Goal: Information Seeking & Learning: Learn about a topic

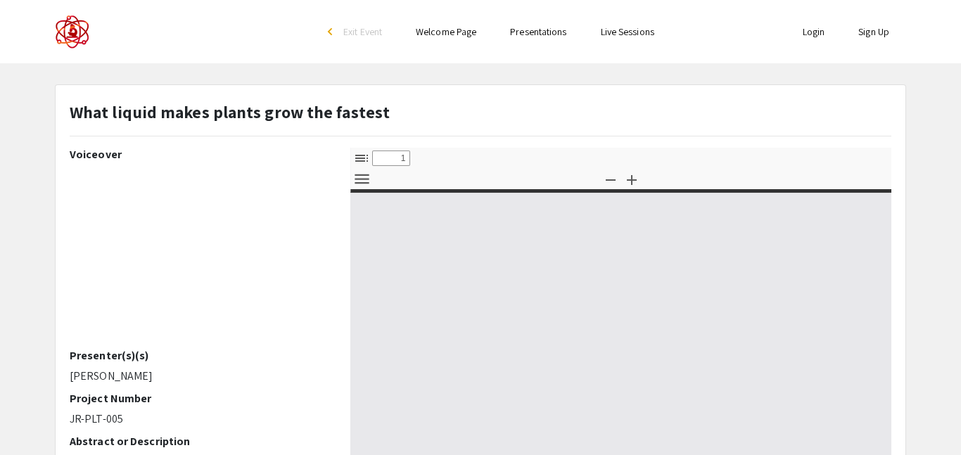
select select "custom"
type input "0"
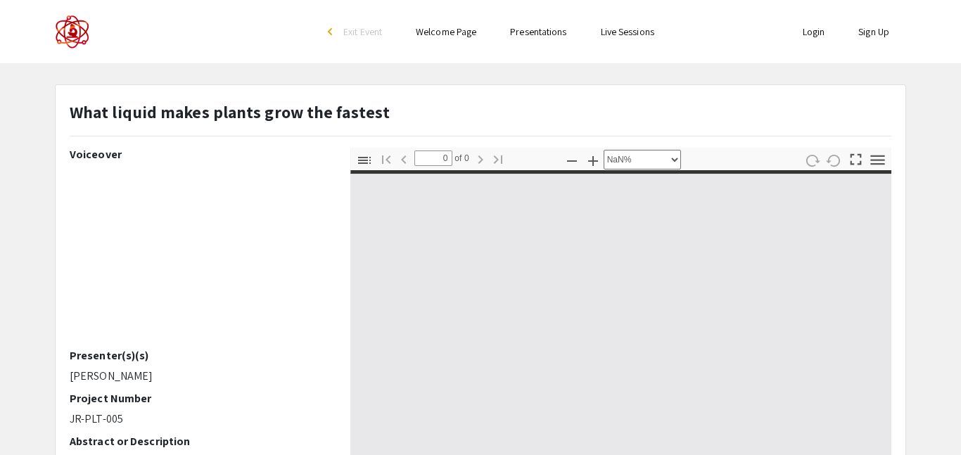
select select "auto"
type input "1"
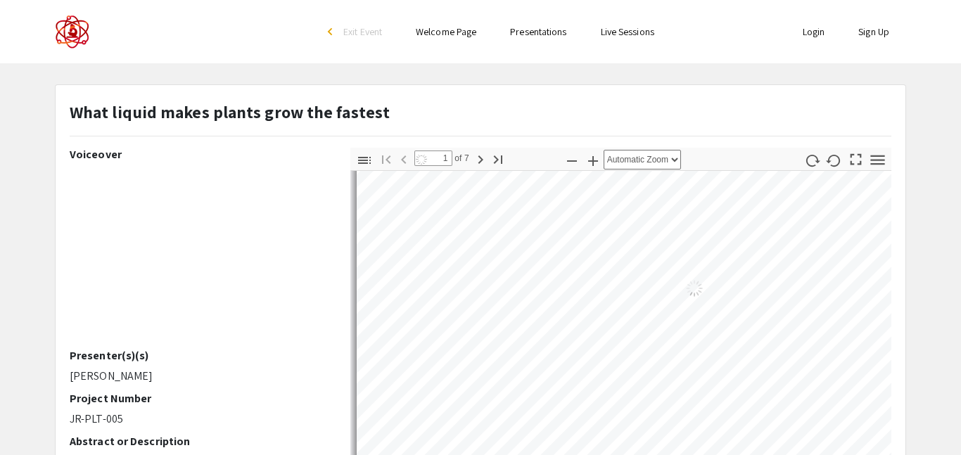
select select "auto"
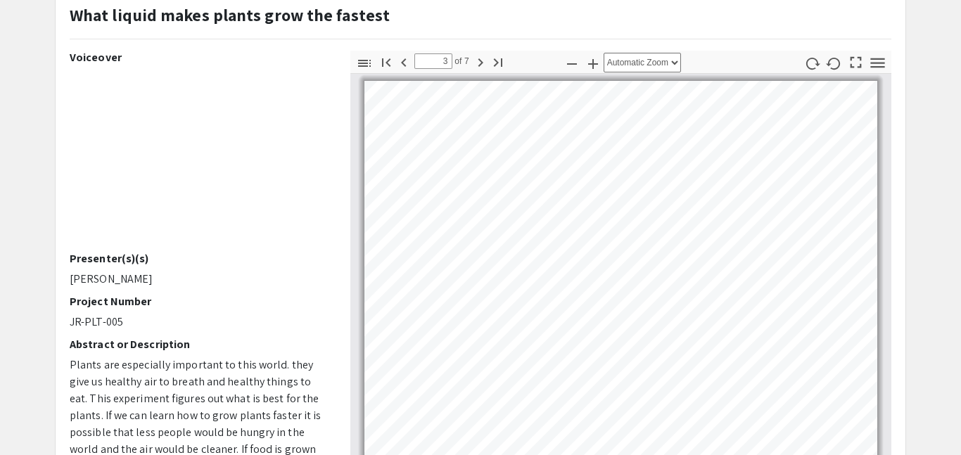
type input "1"
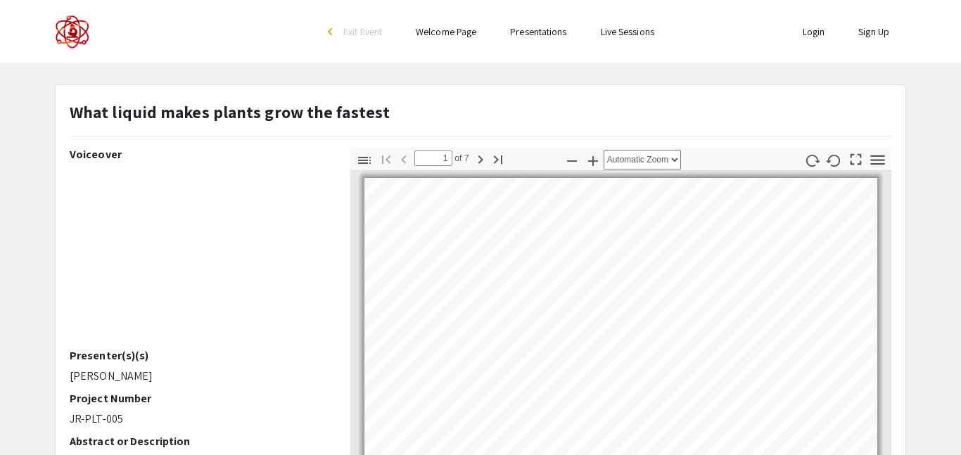
click at [4, 3] on div "Skip navigation arrow_back_ios Exit Event Welcome Page Presentations Live Sessi…" at bounding box center [480, 31] width 961 height 63
click at [381, 115] on div "What liquid makes plants grow the fastest" at bounding box center [480, 123] width 843 height 49
click at [69, 115] on div "What liquid makes plants grow the fastest" at bounding box center [480, 123] width 843 height 49
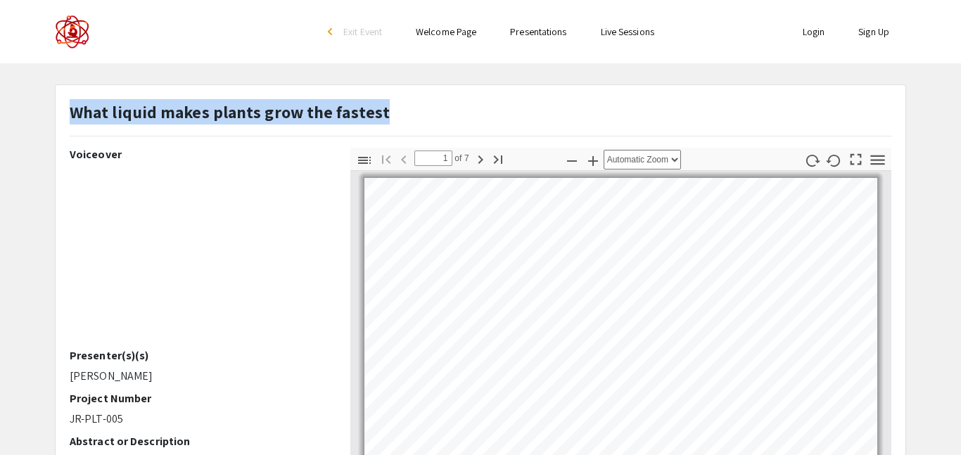
copy strong "What liquid makes plants grow the fastest"
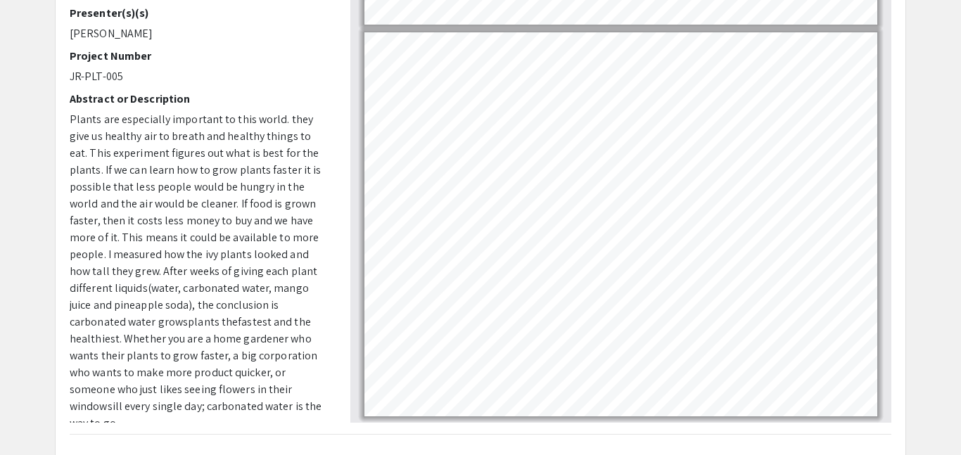
scroll to position [2279, 0]
click at [563, 388] on link "Page 7" at bounding box center [500, 388] width 168 height 14
click at [549, 148] on link "Page 7" at bounding box center [516, 154] width 201 height 14
